Goal: Task Accomplishment & Management: Use online tool/utility

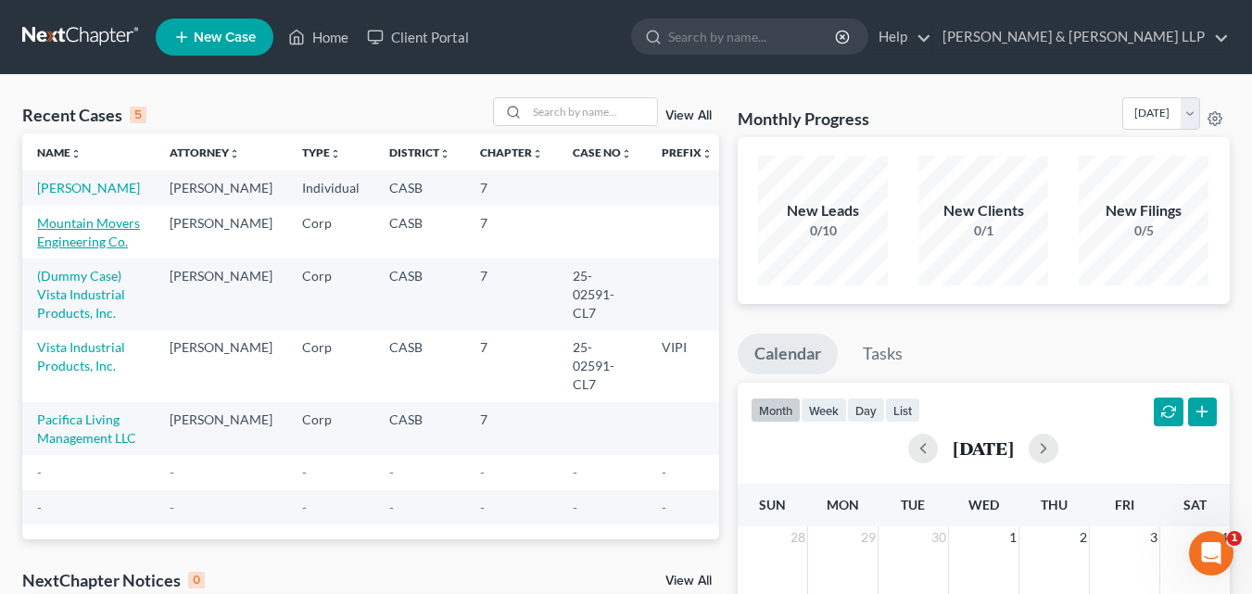
click at [49, 249] on link "Mountain Movers Engineering Co." at bounding box center [88, 232] width 103 height 34
select select "10"
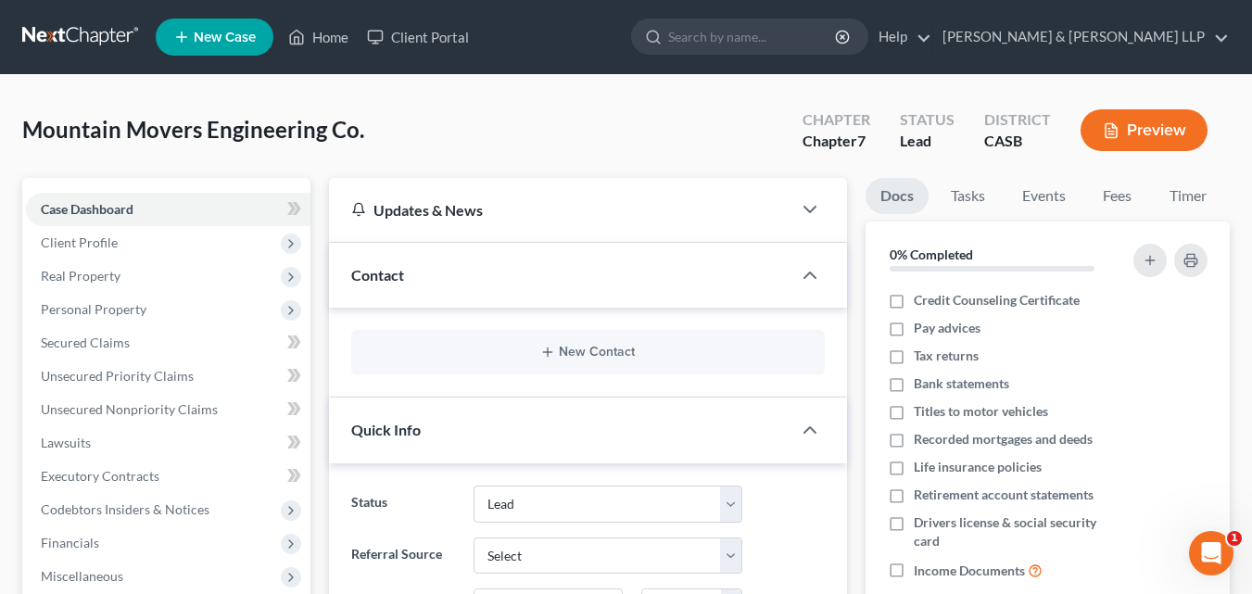
click at [1136, 138] on button "Preview" at bounding box center [1144, 130] width 127 height 42
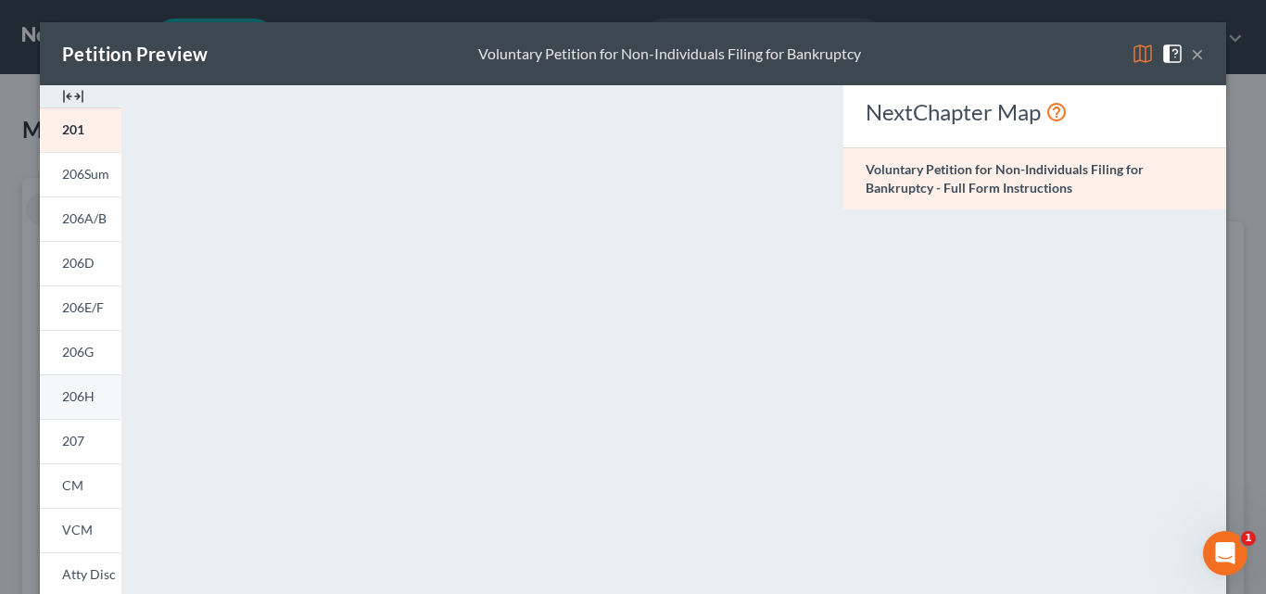
scroll to position [451, 0]
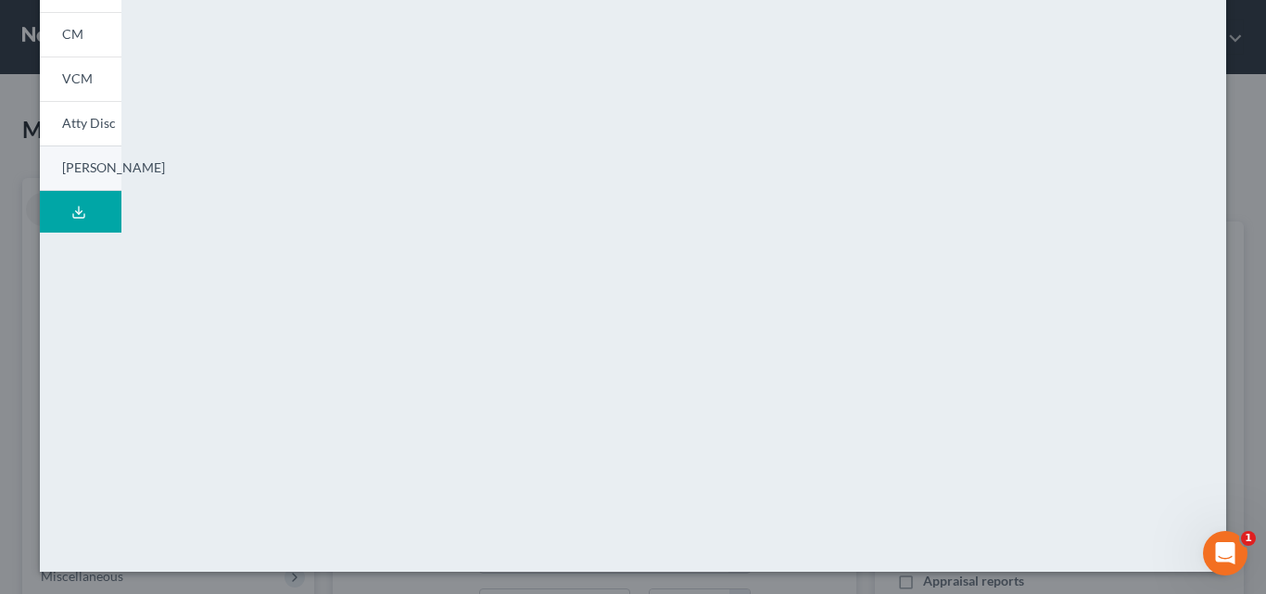
click at [70, 170] on span "[PERSON_NAME]" at bounding box center [113, 167] width 103 height 16
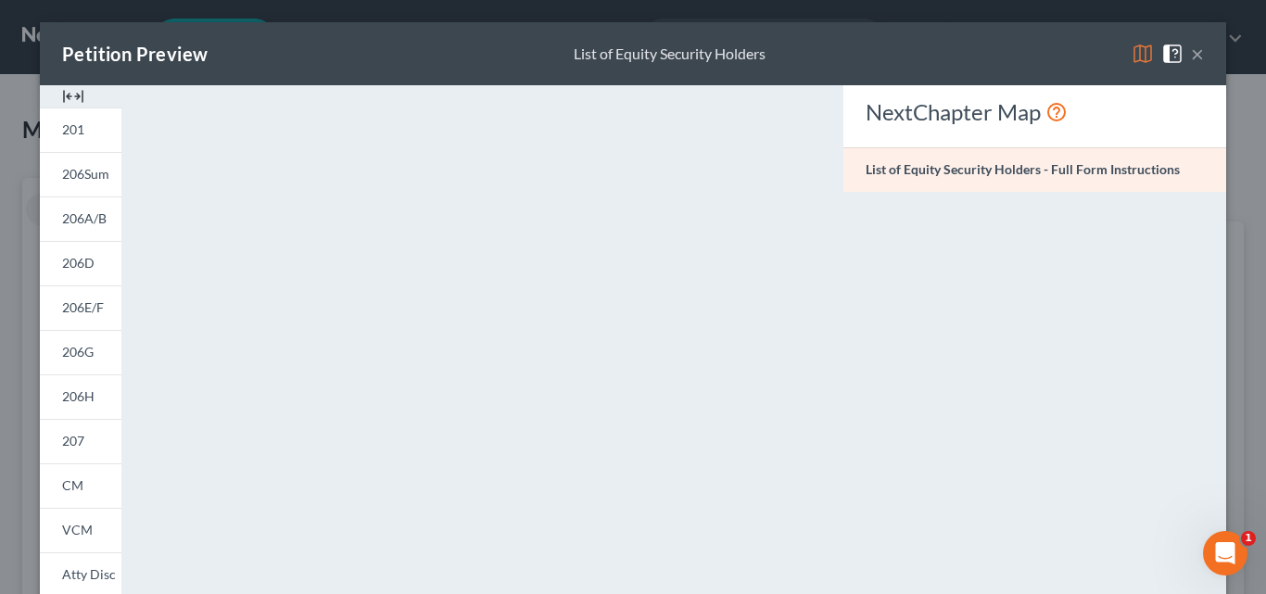
scroll to position [185, 0]
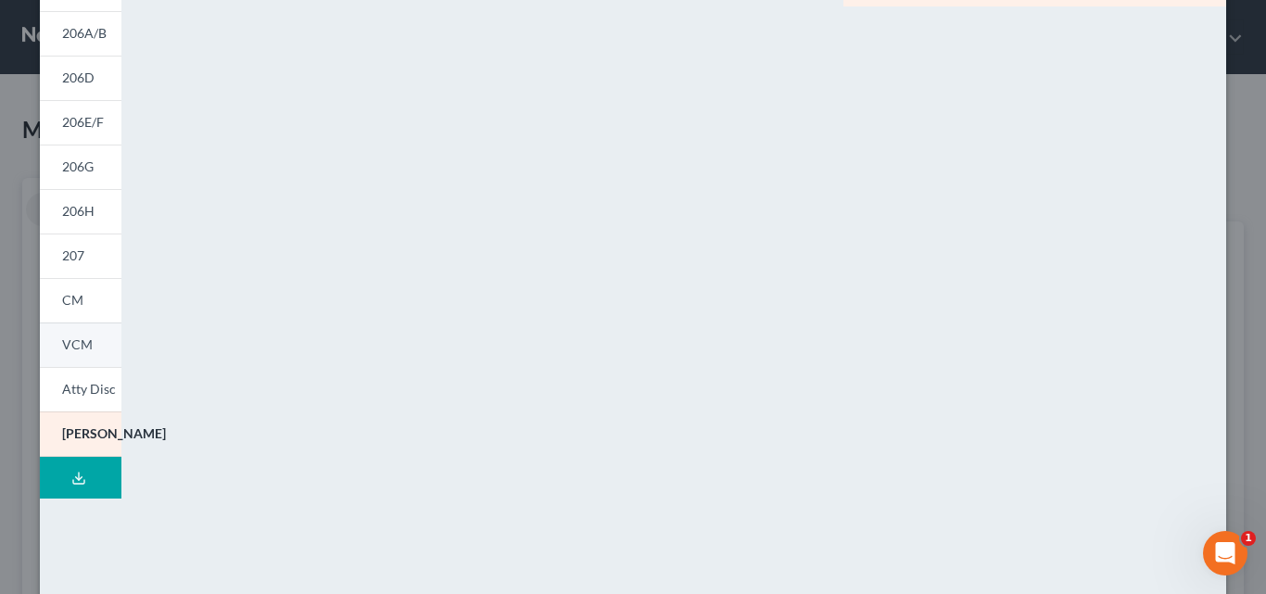
click at [70, 347] on span "VCM" at bounding box center [77, 344] width 31 height 16
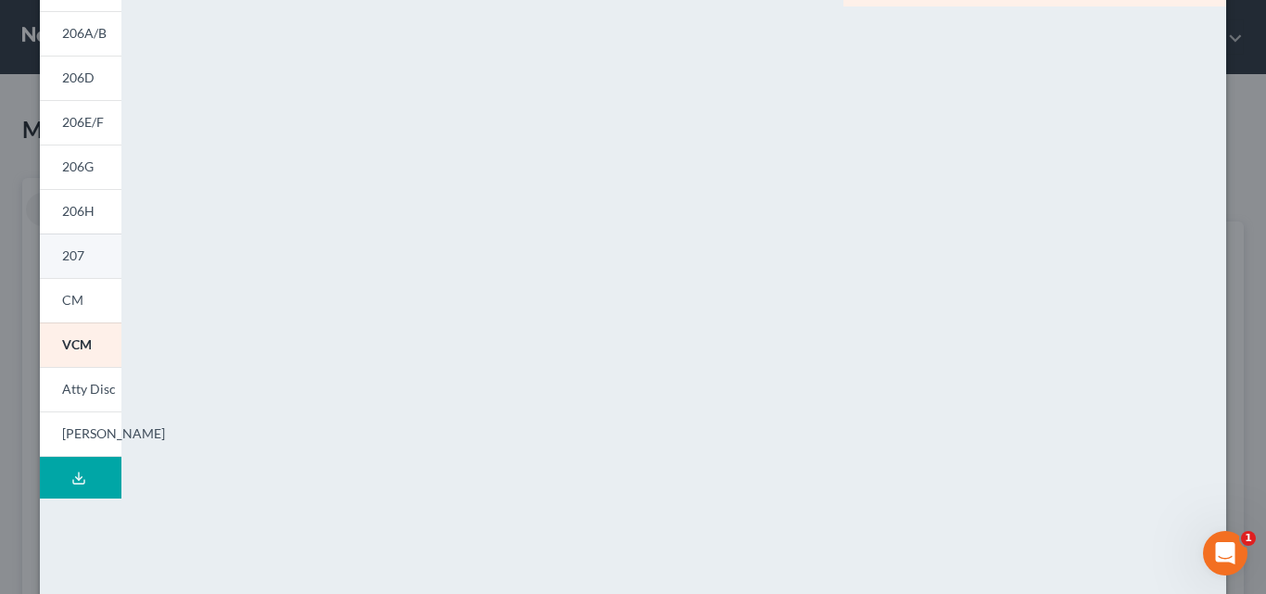
click at [82, 260] on link "207" at bounding box center [81, 256] width 82 height 44
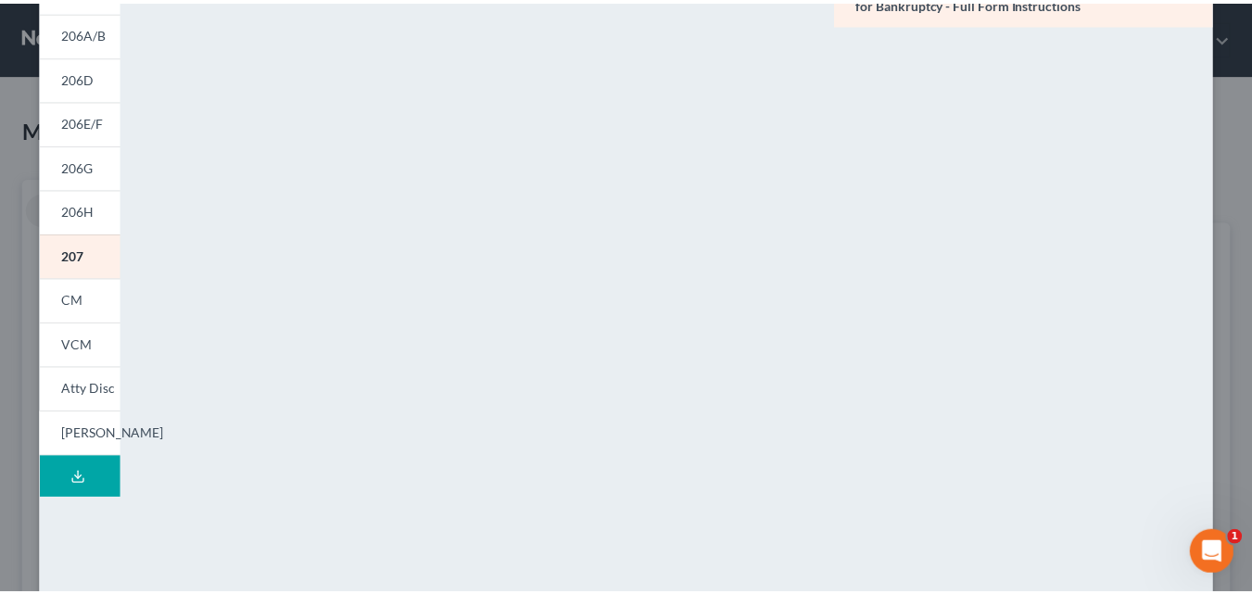
scroll to position [0, 0]
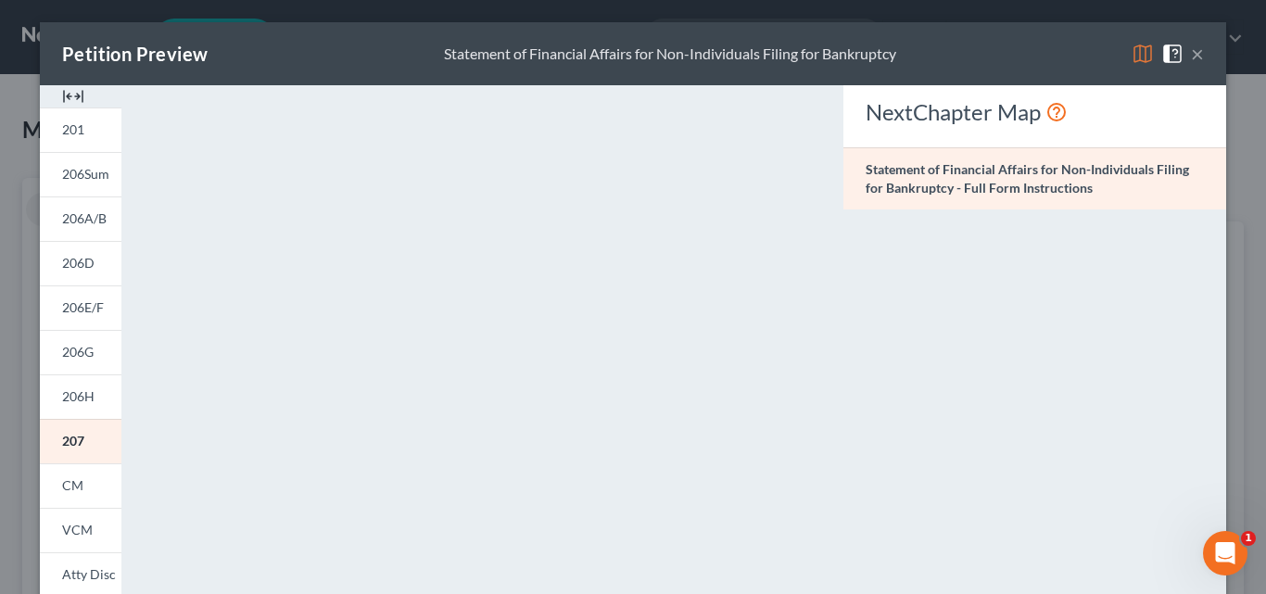
click at [1132, 48] on img at bounding box center [1143, 54] width 22 height 22
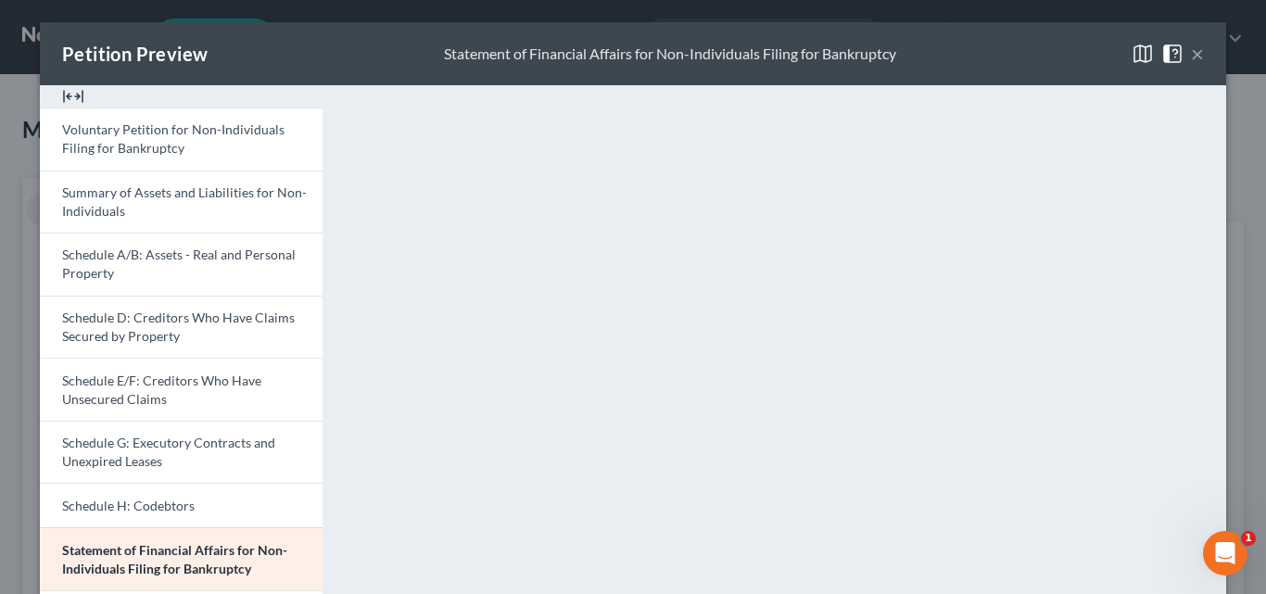
click at [1132, 48] on img at bounding box center [1143, 54] width 22 height 22
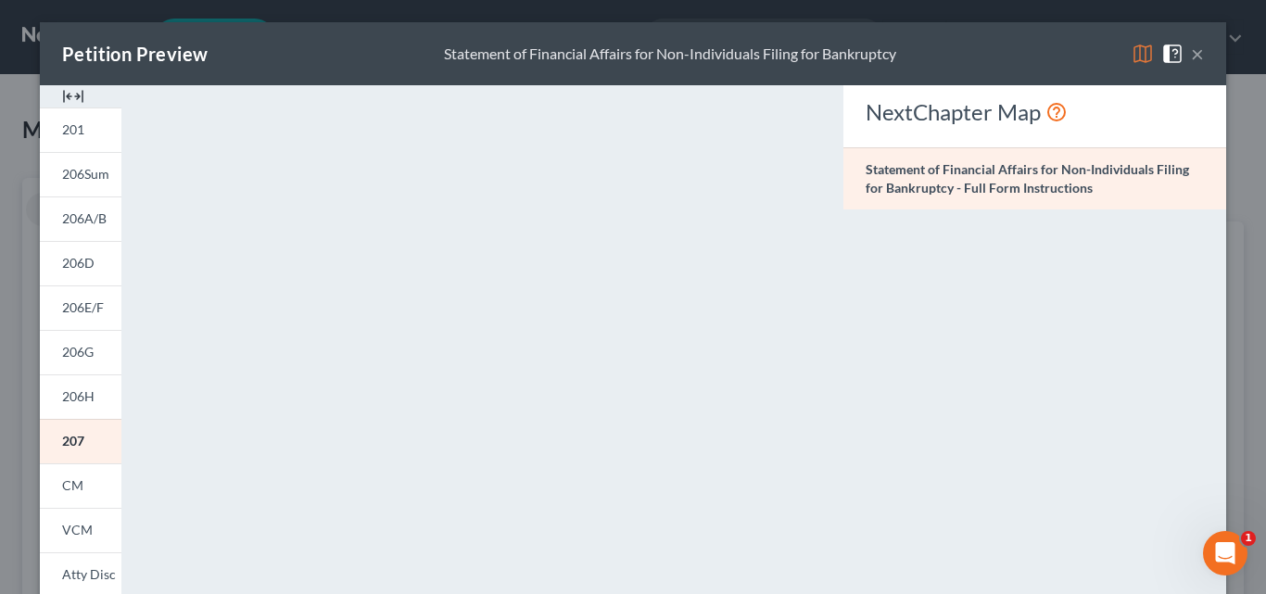
click at [1132, 48] on img at bounding box center [1143, 54] width 22 height 22
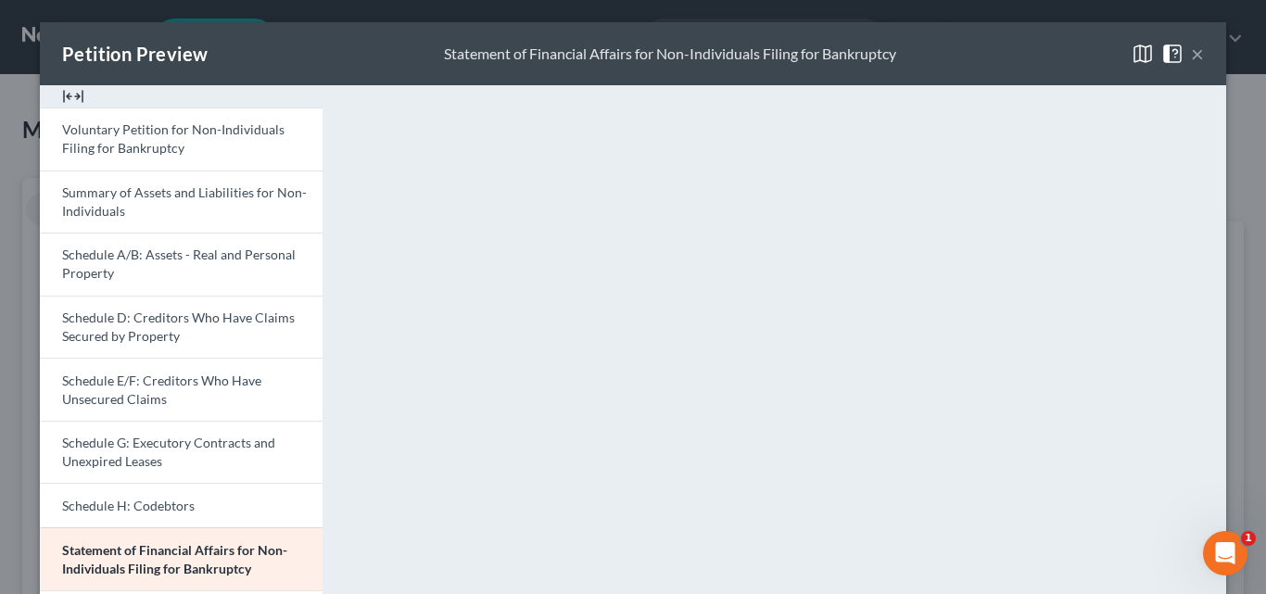
click at [1132, 48] on img at bounding box center [1143, 54] width 22 height 22
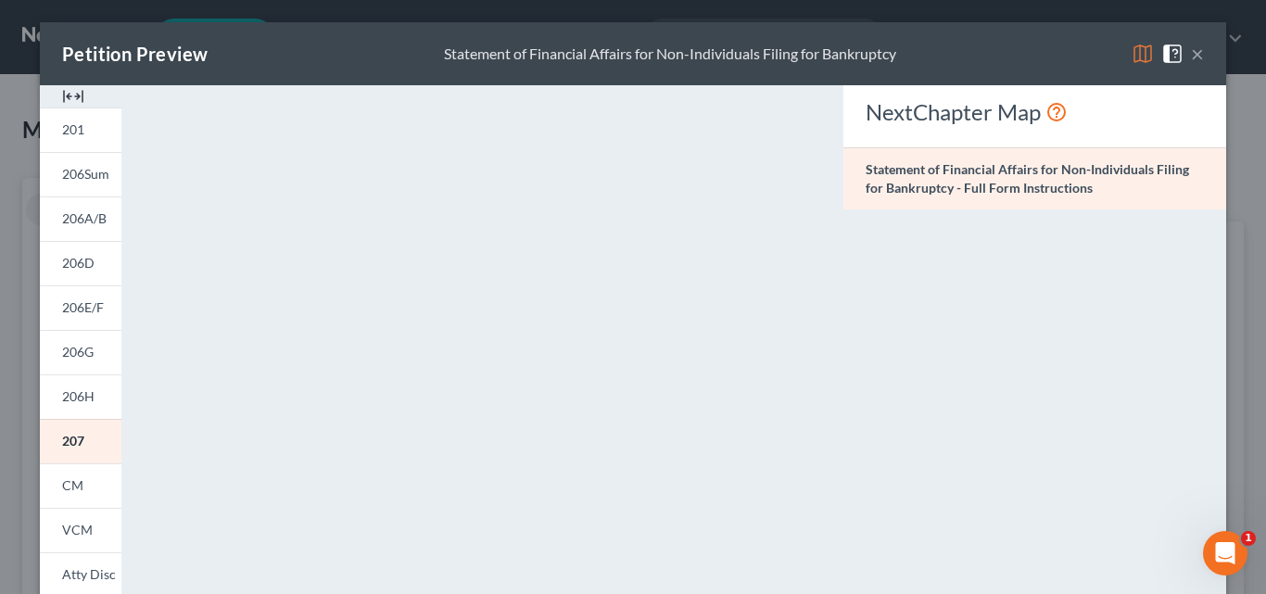
click at [1170, 51] on img at bounding box center [1172, 54] width 22 height 22
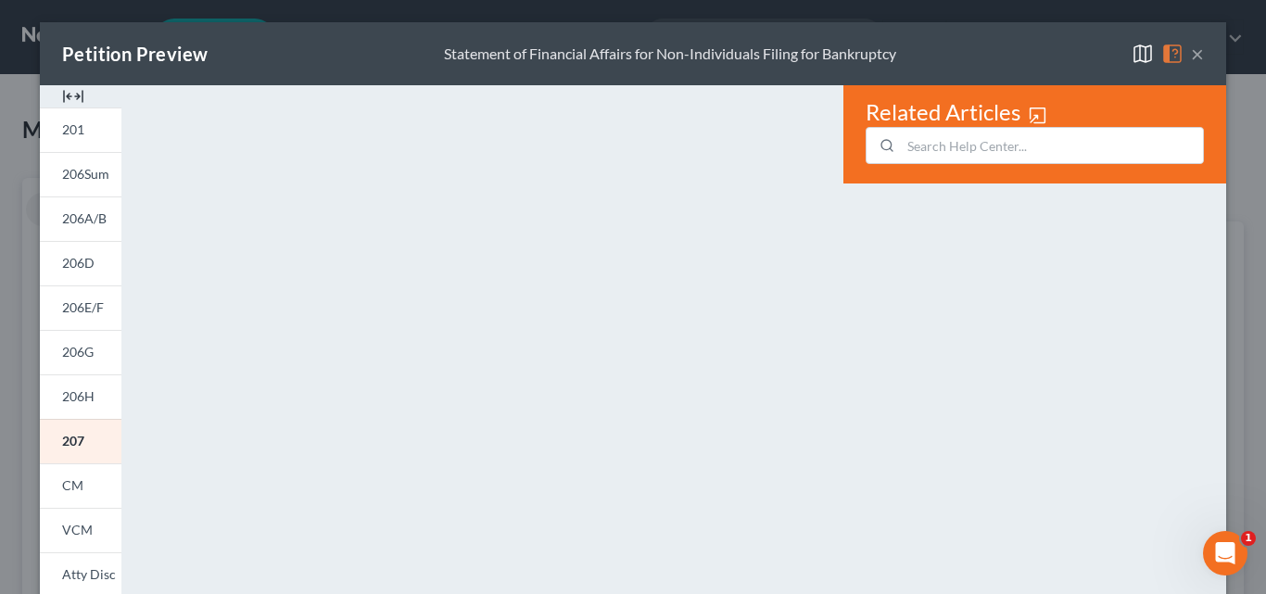
click at [1184, 57] on span at bounding box center [1176, 52] width 30 height 16
click at [1191, 53] on button "×" at bounding box center [1197, 54] width 13 height 22
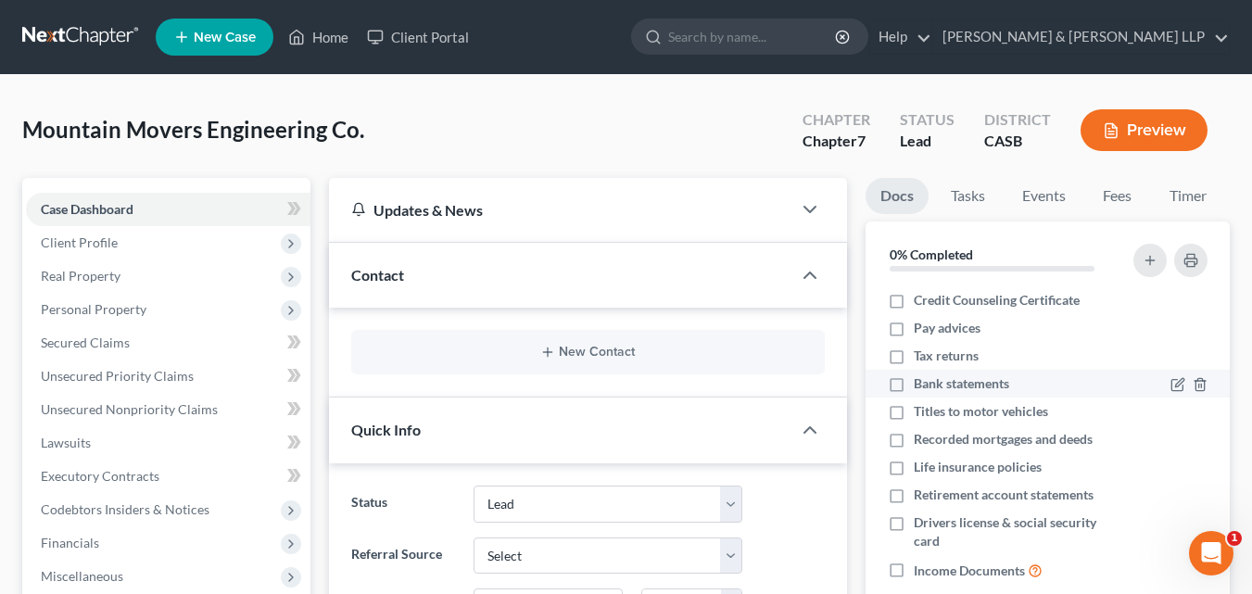
scroll to position [54, 0]
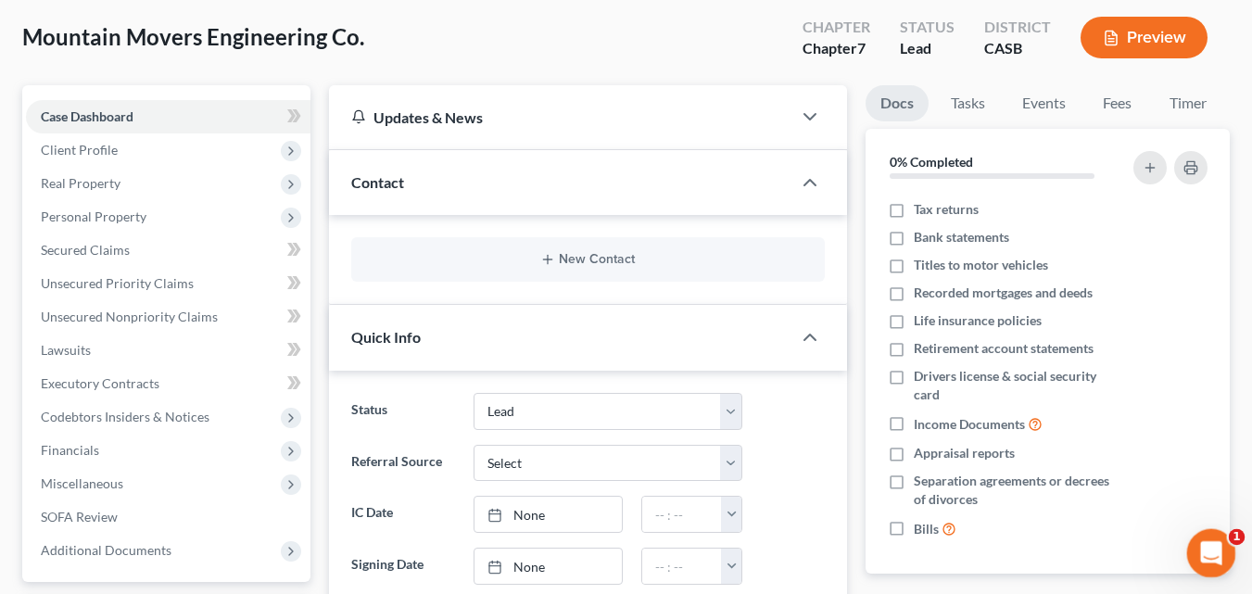
click at [1200, 546] on icon "Open Intercom Messenger" at bounding box center [1209, 551] width 31 height 31
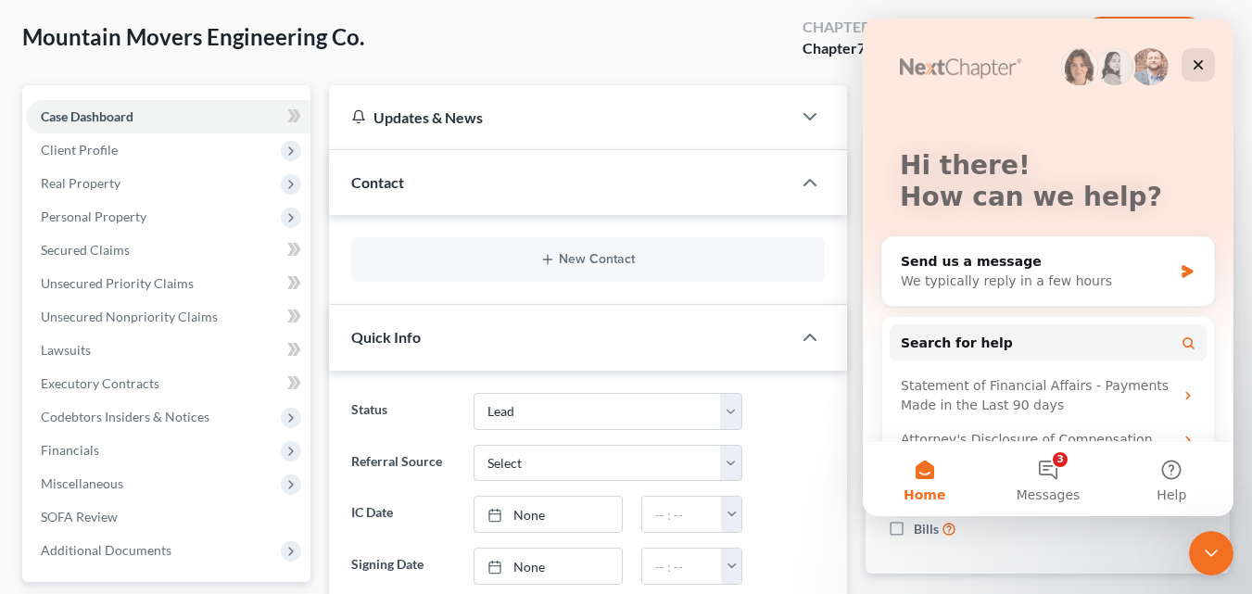
scroll to position [141, 0]
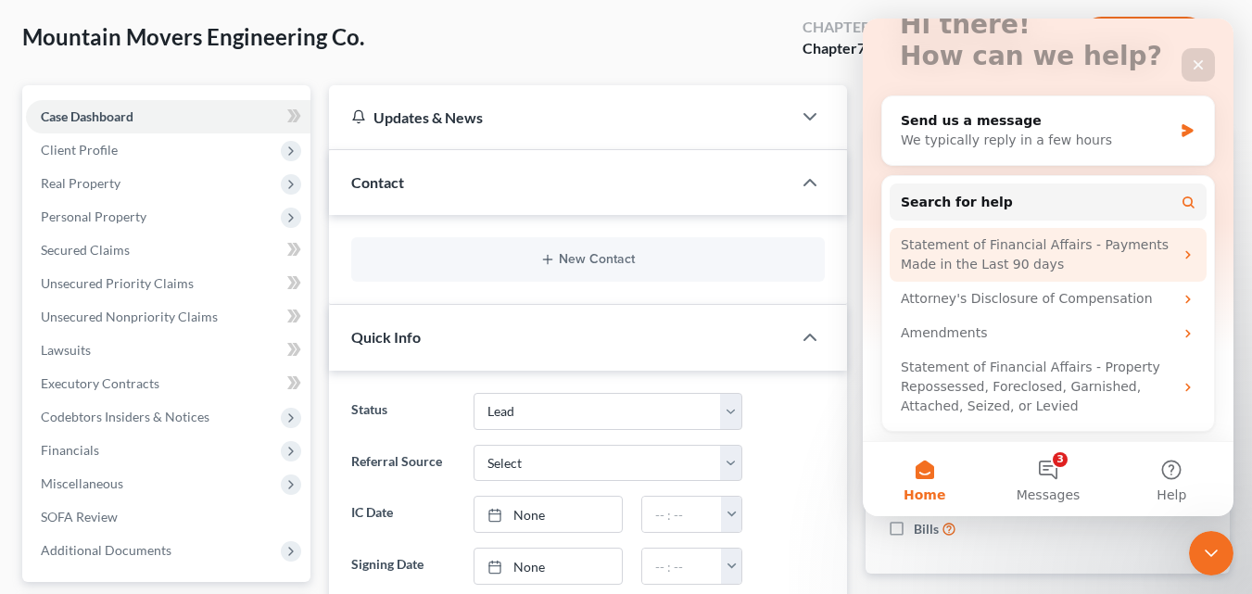
click at [996, 247] on div "Statement of Financial Affairs - Payments Made in the Last 90 days" at bounding box center [1037, 254] width 273 height 39
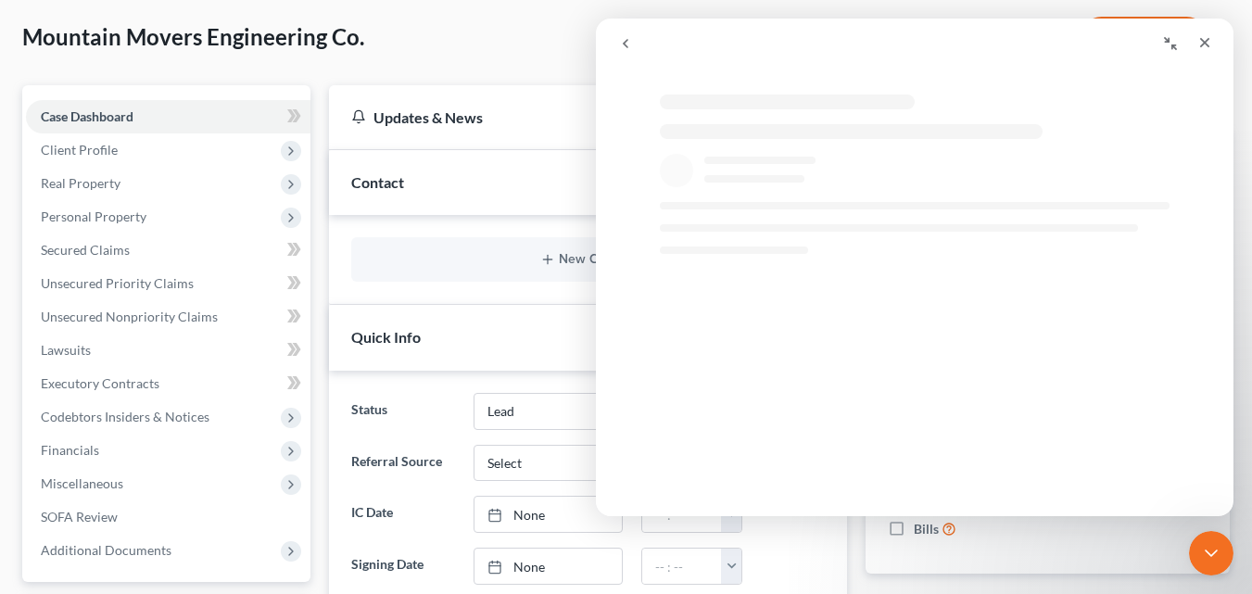
scroll to position [27, 0]
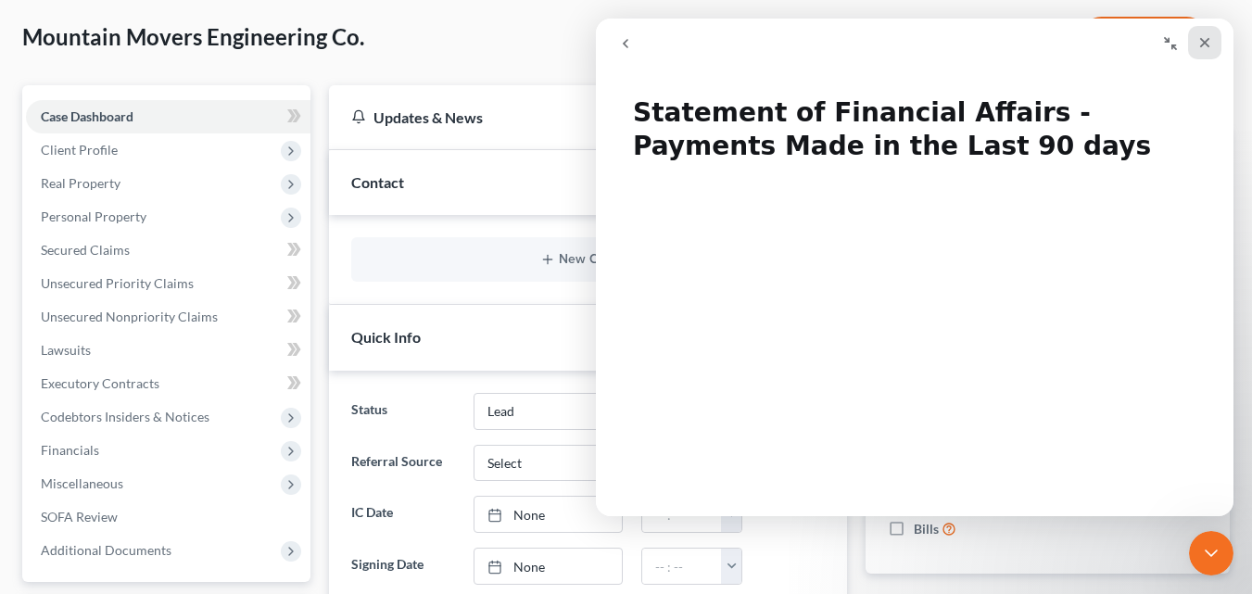
click at [1204, 44] on icon "Close" at bounding box center [1205, 43] width 10 height 10
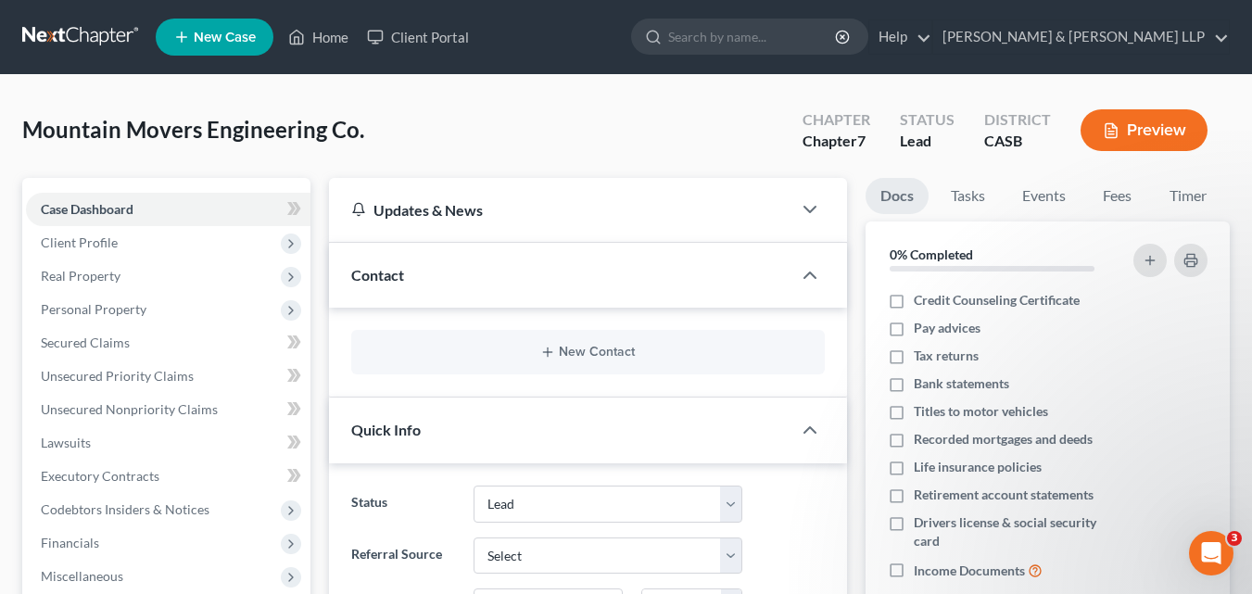
scroll to position [371, 0]
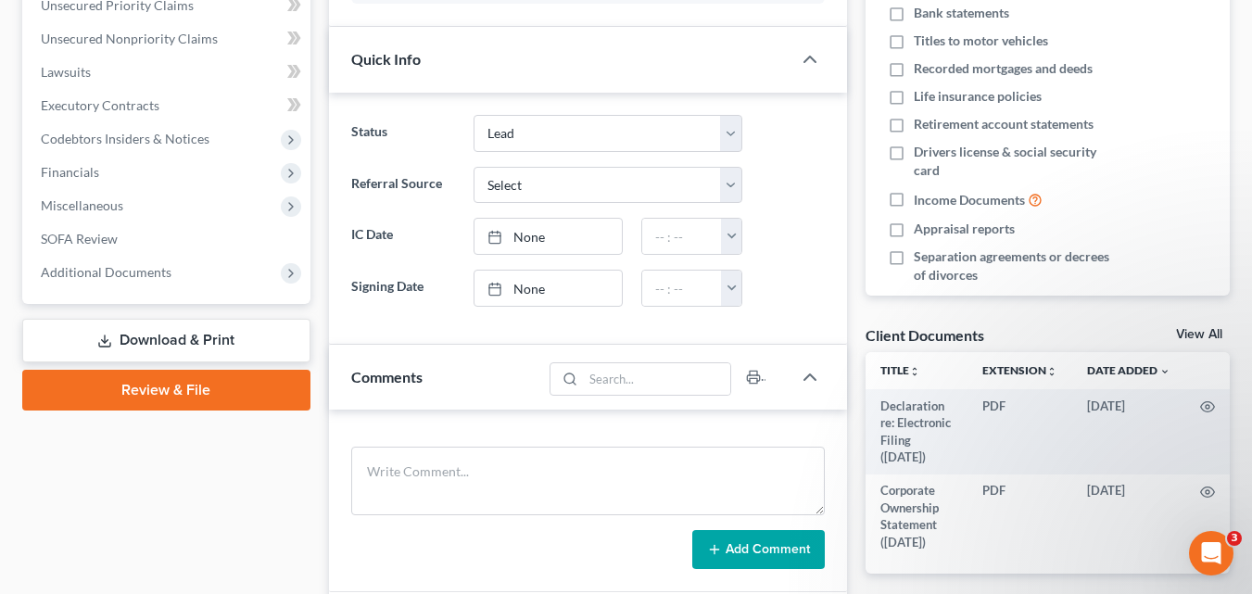
click at [197, 334] on link "Download & Print" at bounding box center [166, 341] width 288 height 44
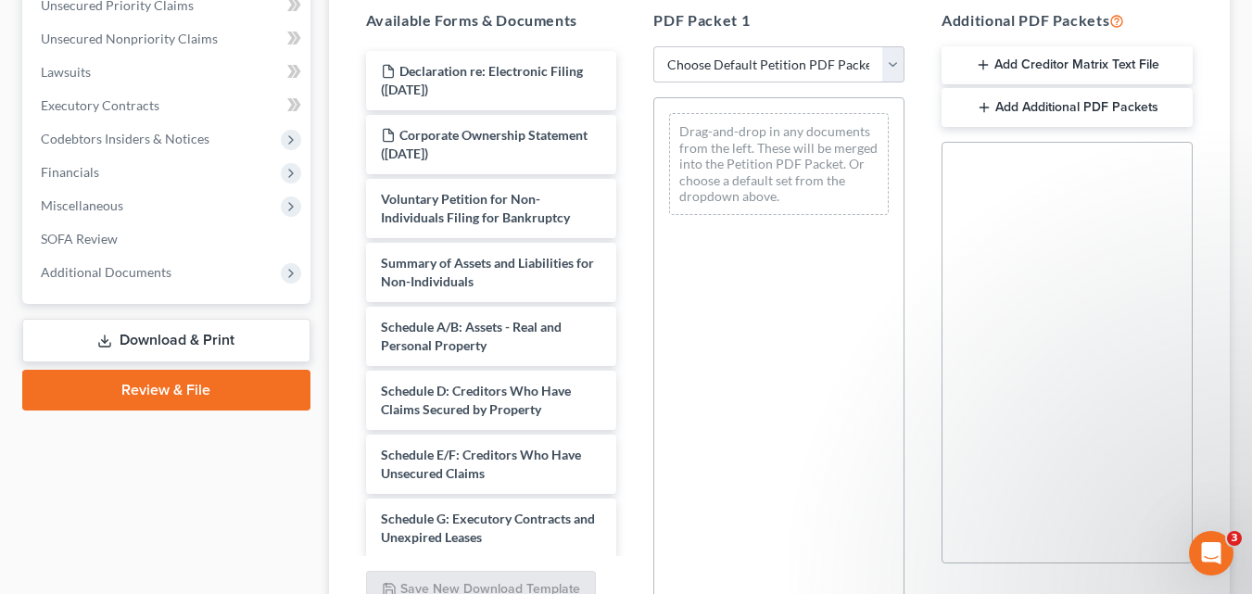
scroll to position [551, 0]
